Goal: Find specific page/section: Find specific page/section

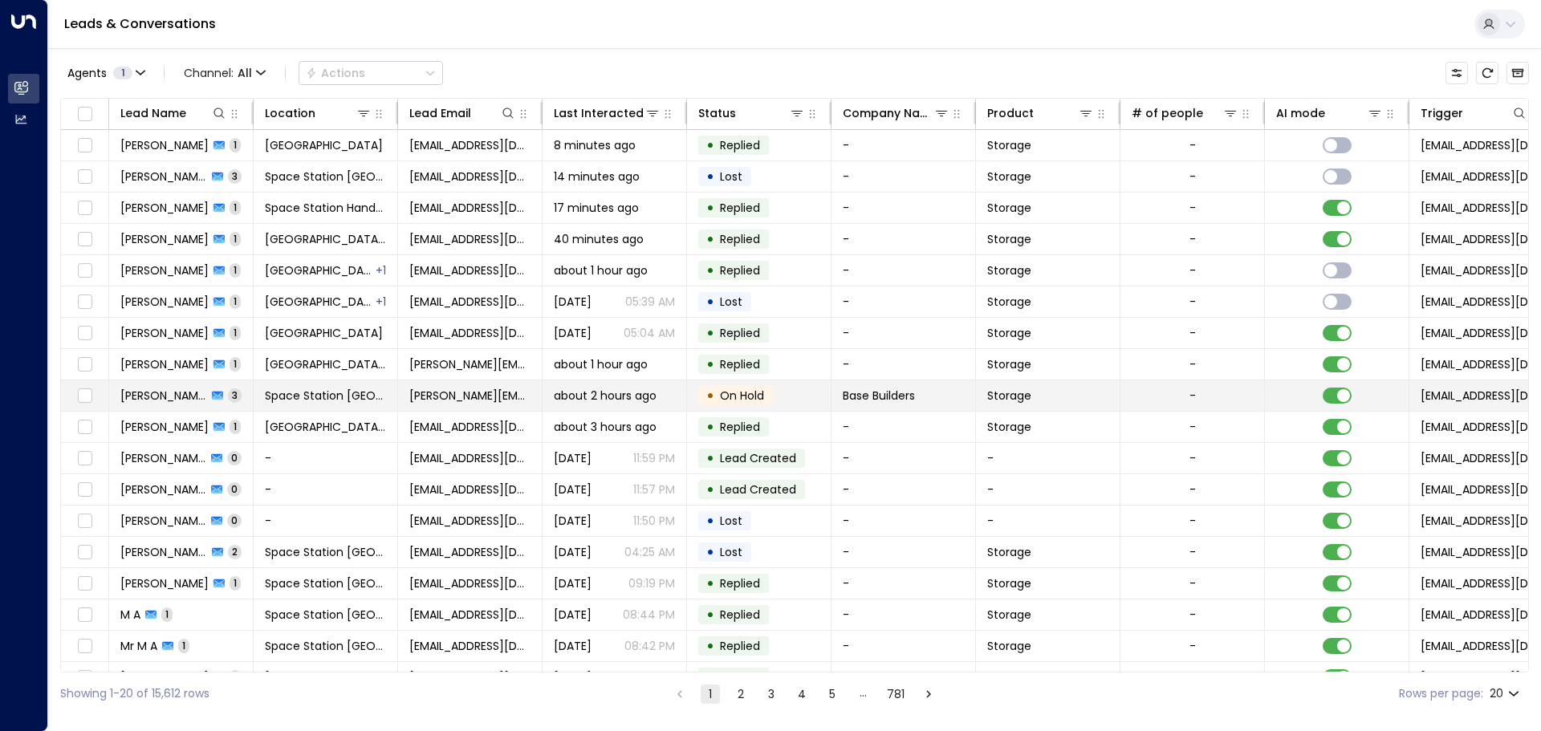
click at [235, 396] on td "[PERSON_NAME] 3" at bounding box center [181, 396] width 145 height 31
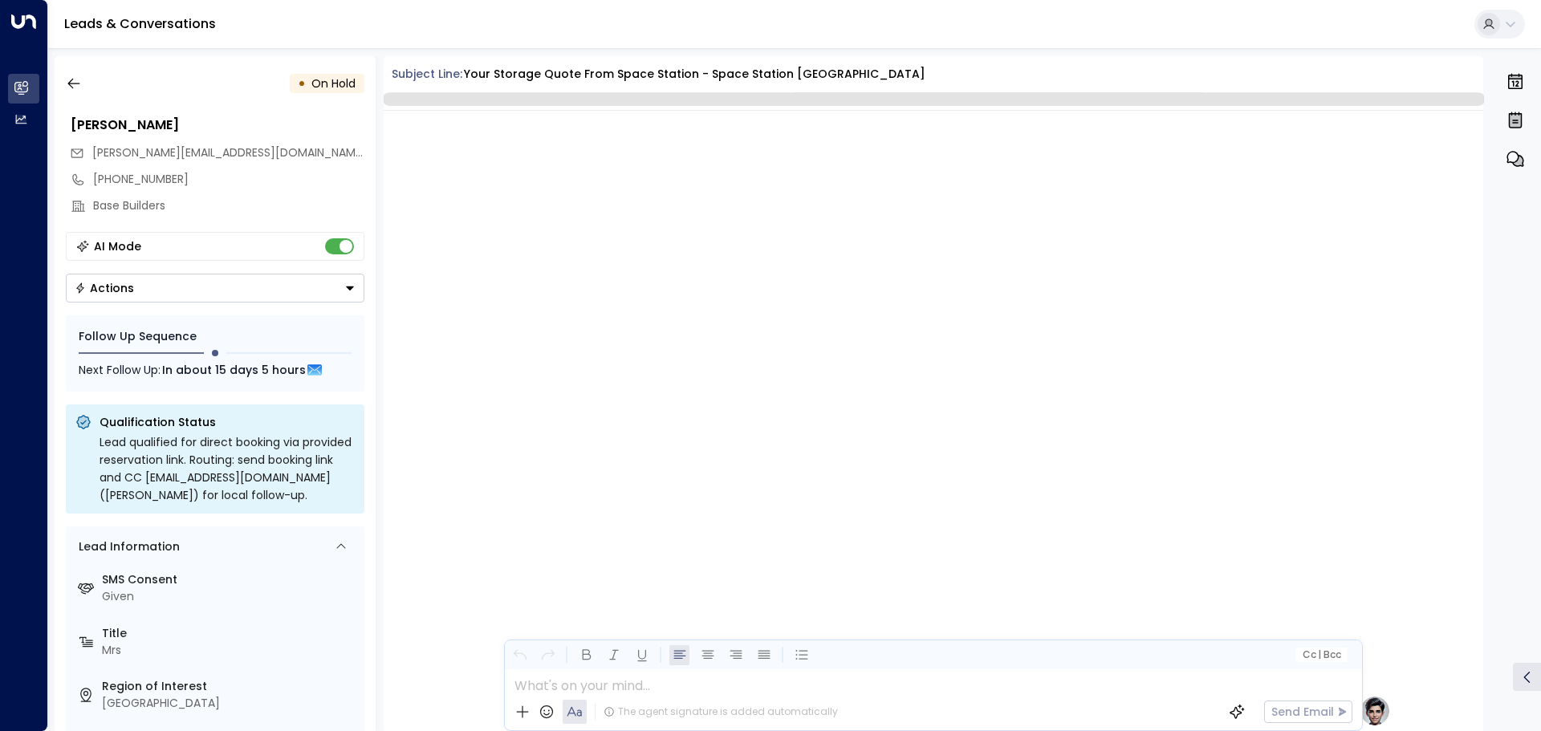
scroll to position [1402, 0]
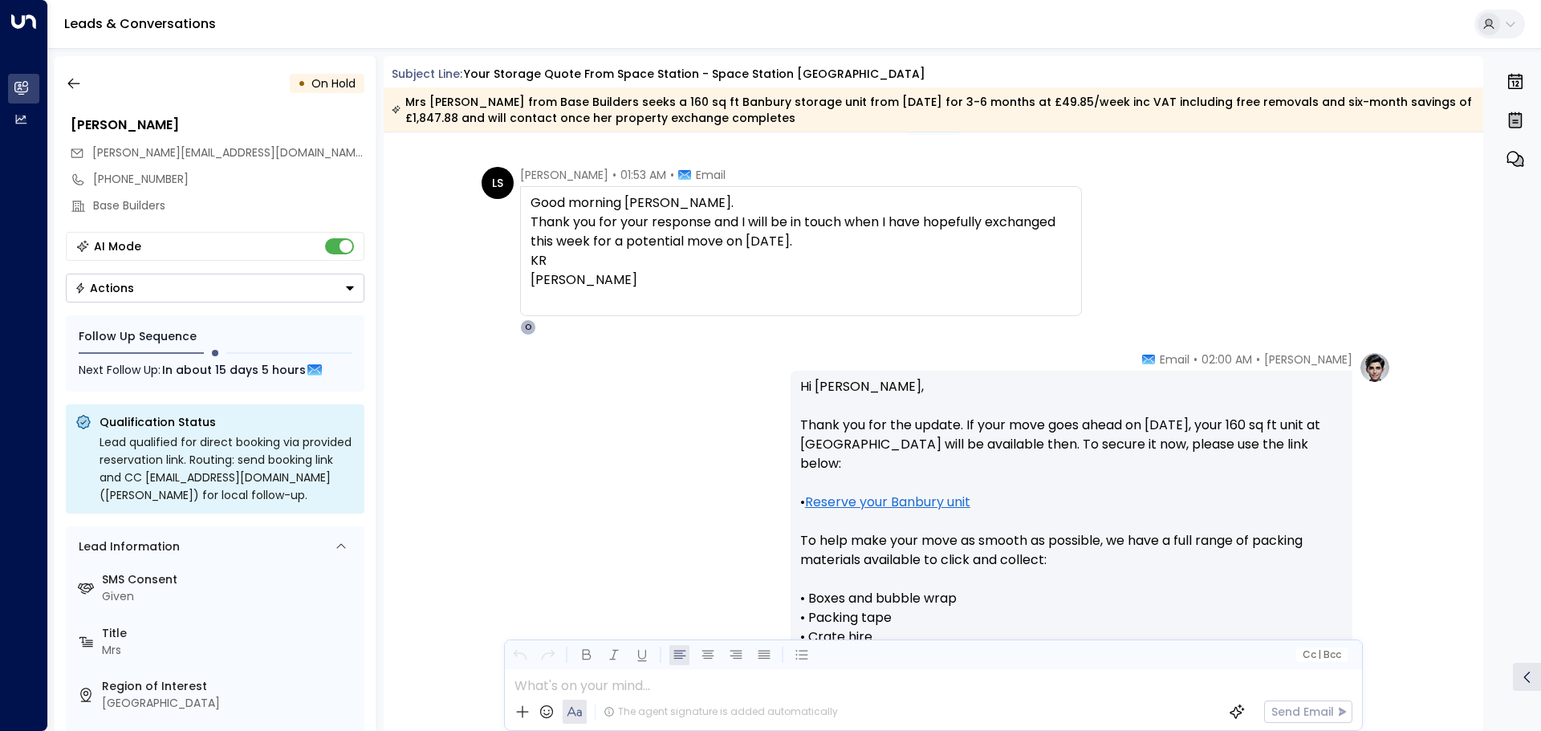
click at [82, 64] on div "• On Hold [PERSON_NAME] [PERSON_NAME][EMAIL_ADDRESS][DOMAIN_NAME] [PHONE_NUMBER…" at bounding box center [215, 393] width 321 height 675
click at [75, 72] on button "button" at bounding box center [73, 83] width 29 height 29
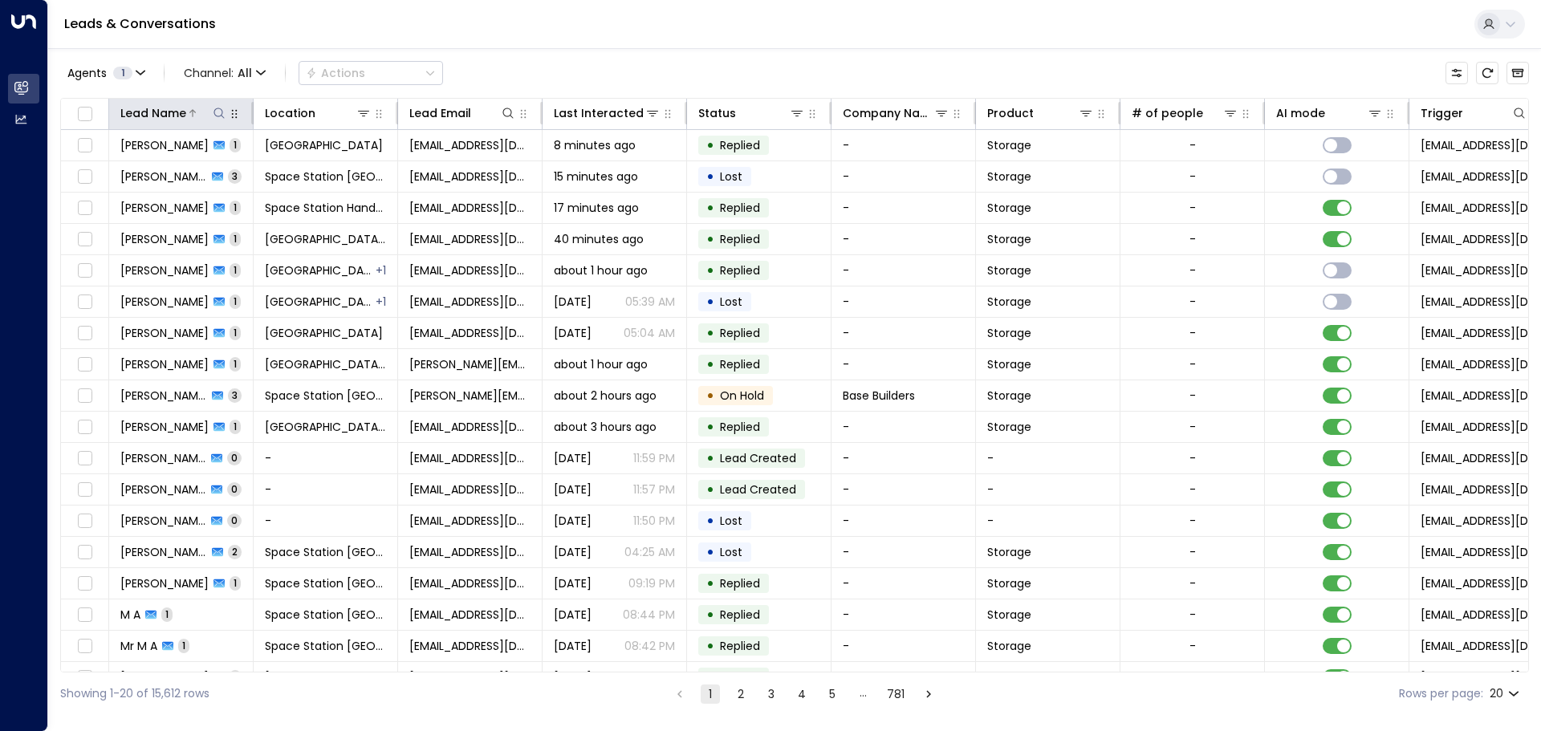
click at [218, 105] on button at bounding box center [219, 113] width 16 height 16
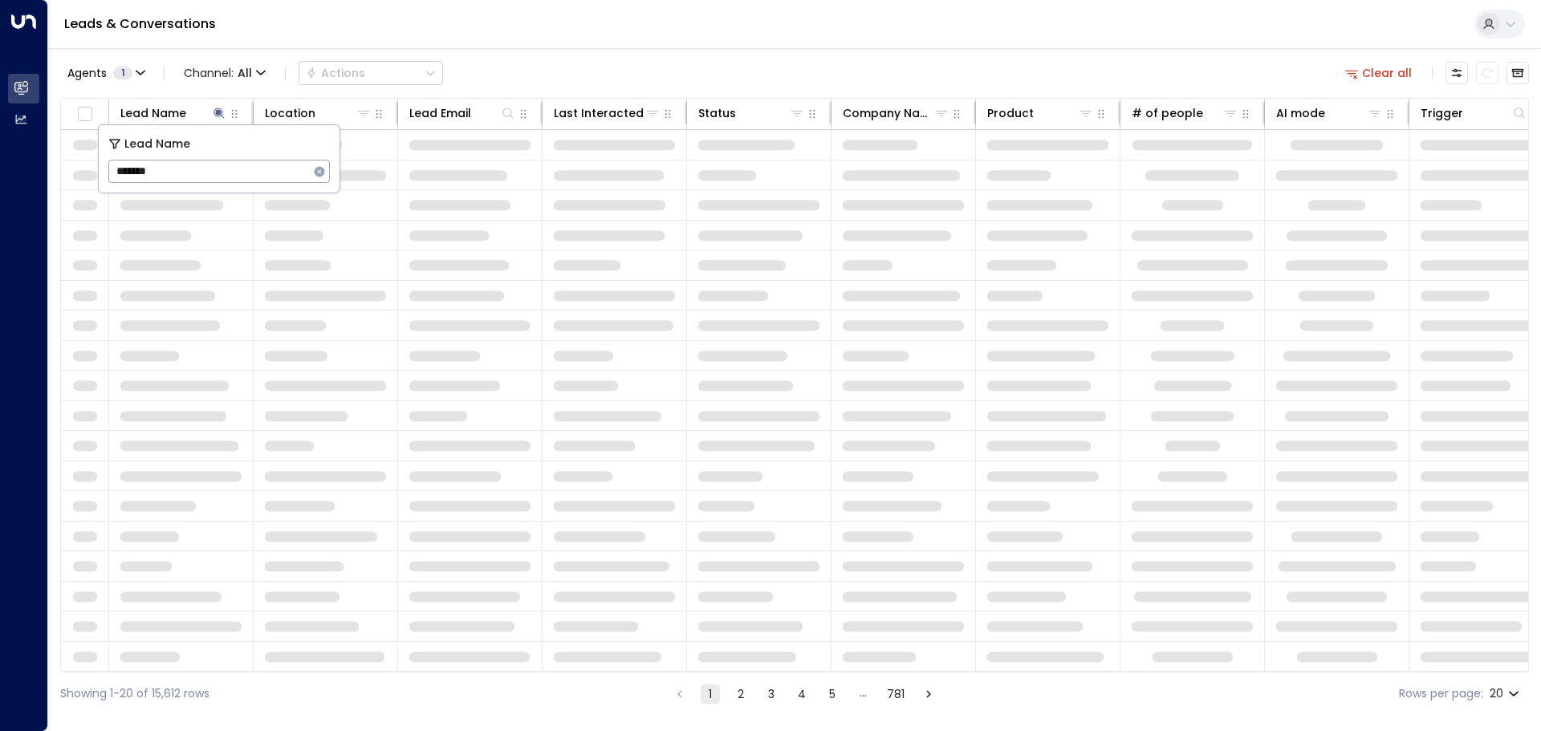
type input "*******"
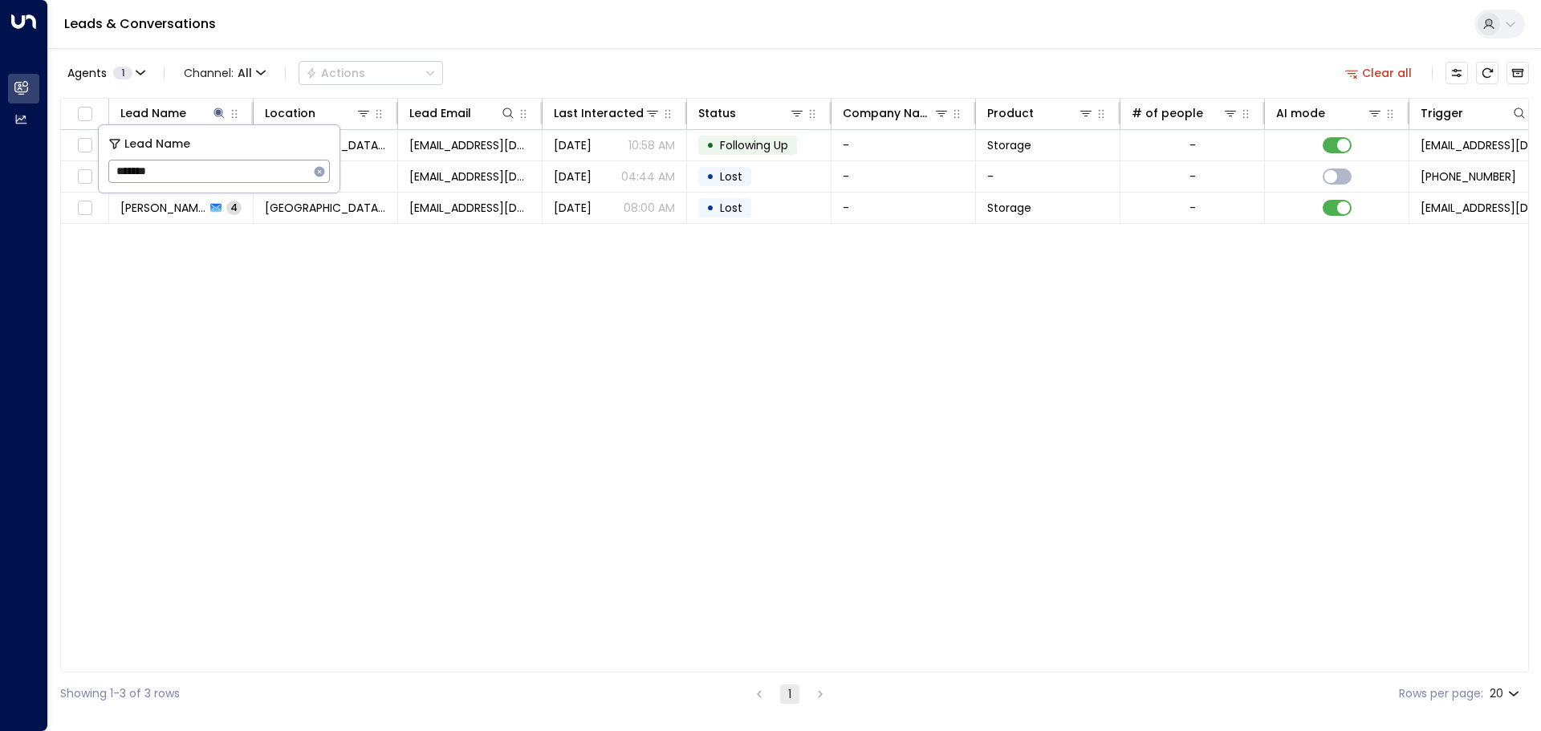
click at [420, 407] on div "Lead Name Location Lead Email Last Interacted Status Company Name Product # of …" at bounding box center [794, 385] width 1469 height 575
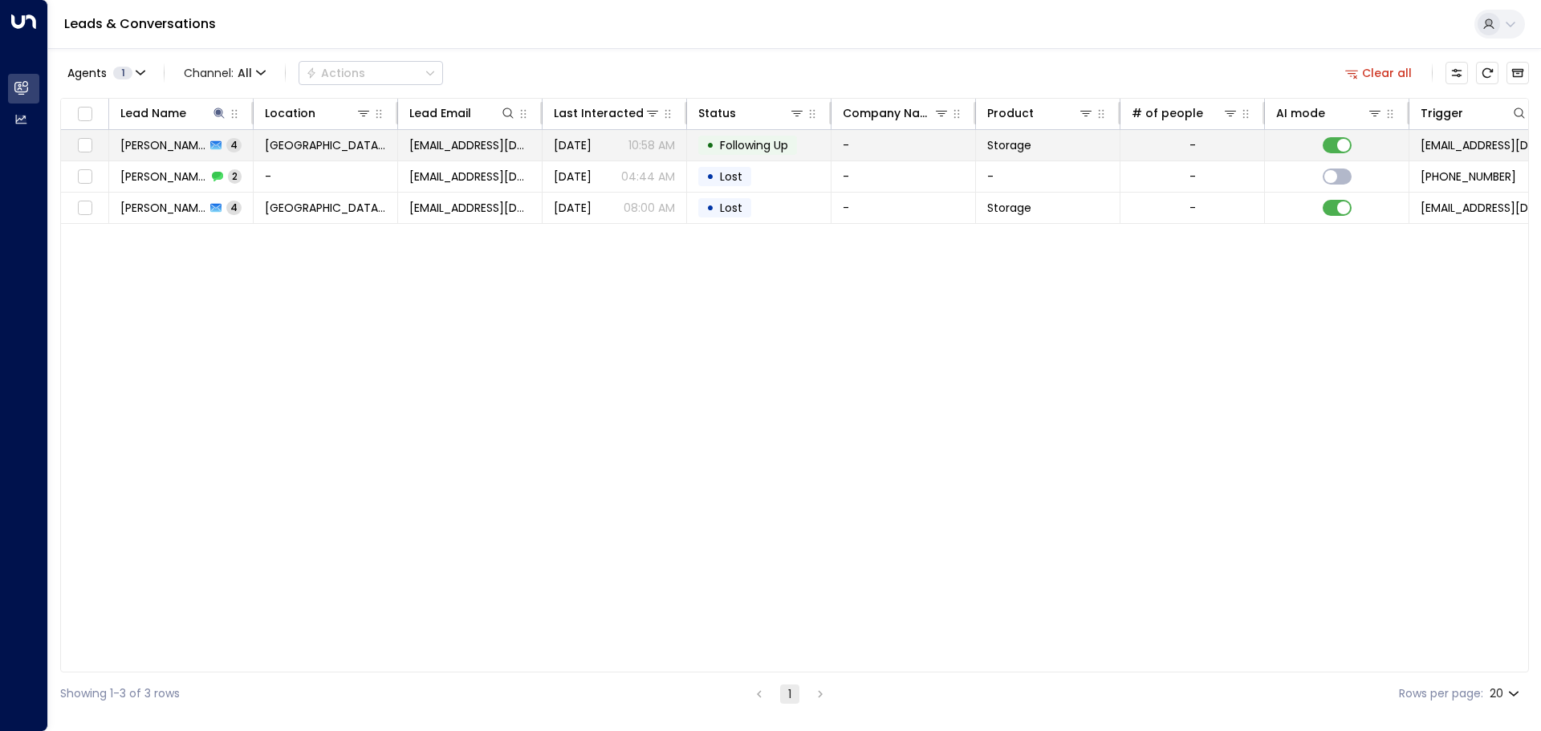
click at [385, 136] on td "[GEOGRAPHIC_DATA] [GEOGRAPHIC_DATA]" at bounding box center [326, 145] width 145 height 31
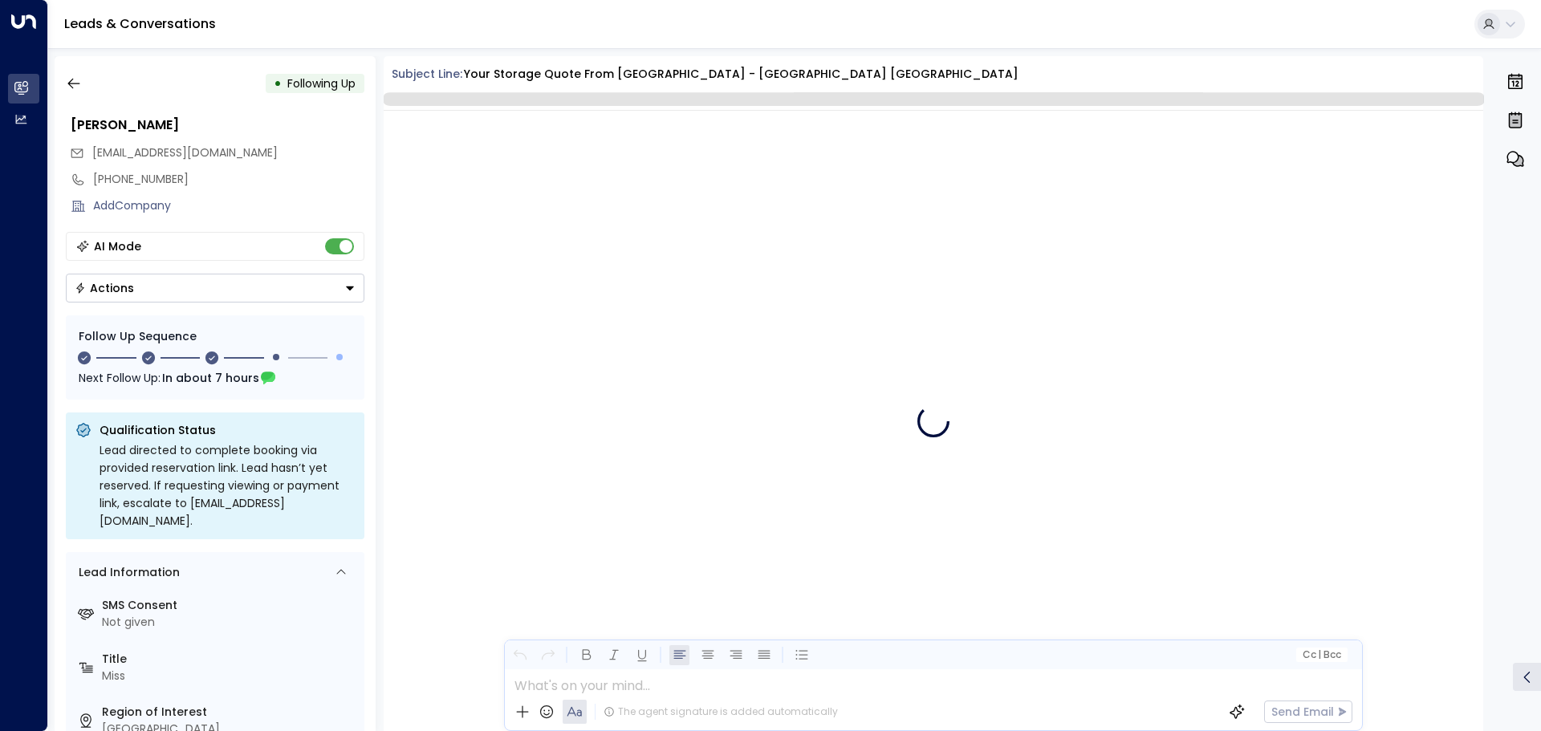
scroll to position [2079, 0]
